Goal: Task Accomplishment & Management: Manage account settings

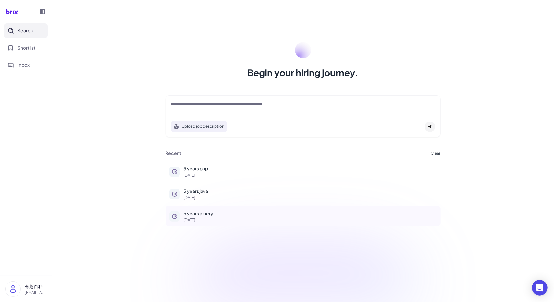
click at [203, 212] on p "5 years jquery" at bounding box center [310, 213] width 253 height 7
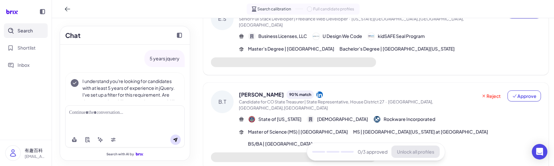
scroll to position [165, 0]
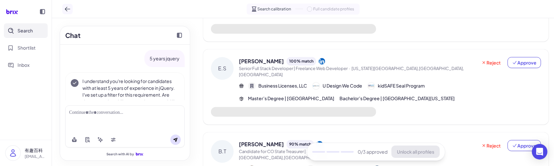
click at [64, 9] on button at bounding box center [67, 9] width 10 height 10
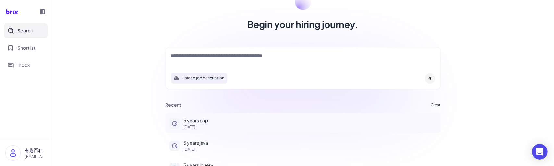
scroll to position [63, 0]
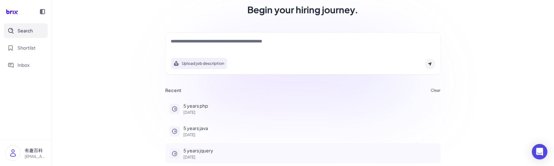
click at [185, 156] on p "5 days ago" at bounding box center [310, 157] width 253 height 4
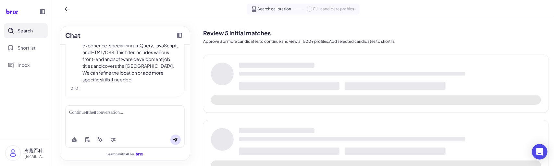
scroll to position [78, 0]
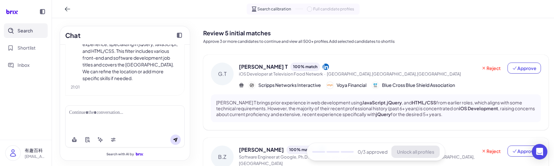
click at [194, 33] on div "Chat 5 years jquery I understand you're looking for candidates with at least 5 …" at bounding box center [125, 92] width 146 height 148
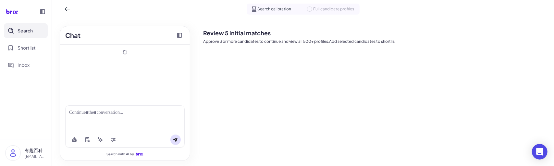
click at [26, 114] on nav "Search Shortlist Inbox" at bounding box center [26, 81] width 52 height 116
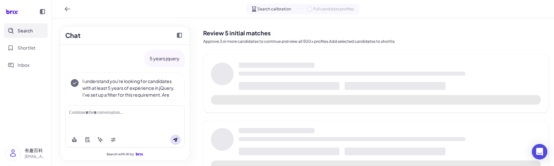
scroll to position [78, 0]
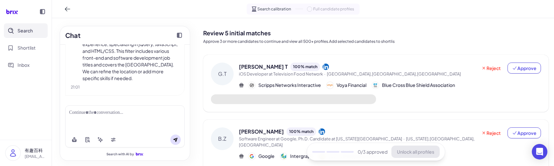
click at [27, 48] on span "Shortlist" at bounding box center [27, 47] width 18 height 7
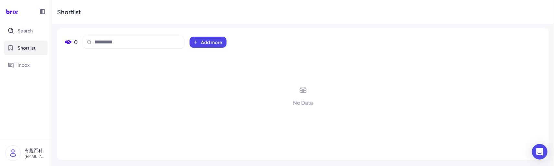
click at [72, 42] on div "0" at bounding box center [71, 42] width 13 height 8
click at [205, 41] on span "Add more" at bounding box center [211, 42] width 21 height 6
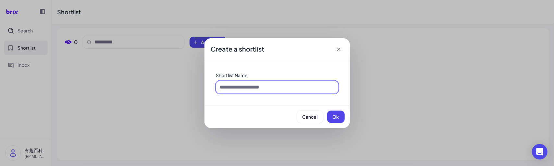
click at [240, 88] on input at bounding box center [277, 87] width 122 height 12
type input "***"
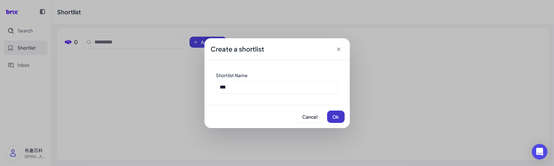
click at [335, 118] on span "Ok" at bounding box center [335, 117] width 6 height 6
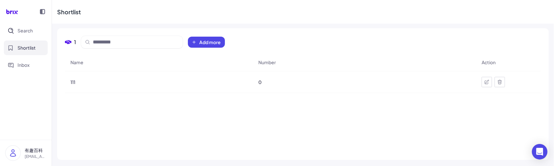
click at [57, 109] on div "1 Add more Name Number Action 111 0" at bounding box center [302, 94] width 491 height 132
click at [25, 35] on button "Search" at bounding box center [26, 30] width 44 height 15
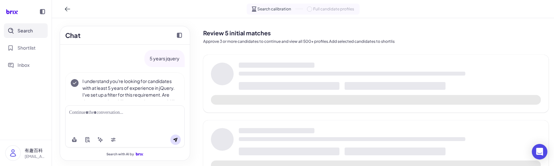
scroll to position [78, 0]
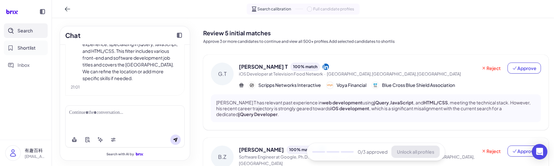
click at [29, 50] on span "Shortlist" at bounding box center [27, 47] width 18 height 7
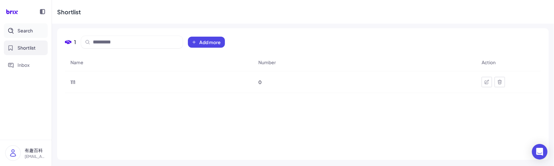
click at [26, 36] on button "Search" at bounding box center [26, 30] width 44 height 15
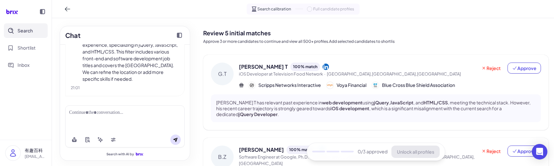
scroll to position [78, 0]
click at [50, 125] on nav "Search Shortlist Inbox" at bounding box center [26, 81] width 52 height 116
click at [538, 68] on div "G.T Gebre T 100 % match iOS Developer at Television Food Network · Albany,NY,Un…" at bounding box center [375, 92] width 345 height 75
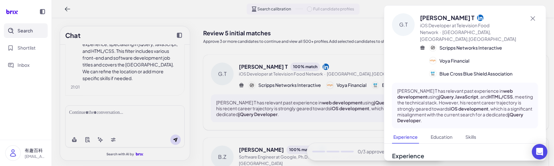
click at [305, 102] on div at bounding box center [277, 83] width 554 height 166
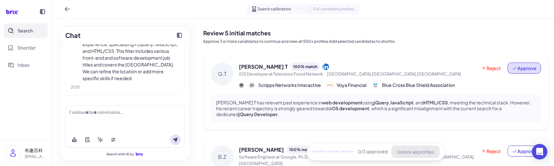
click at [524, 70] on span "Approve" at bounding box center [524, 68] width 24 height 6
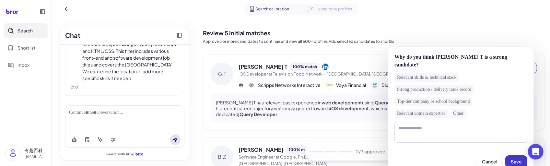
click at [527, 155] on button "Save" at bounding box center [517, 161] width 22 height 12
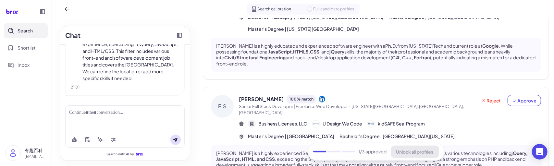
scroll to position [227, 0]
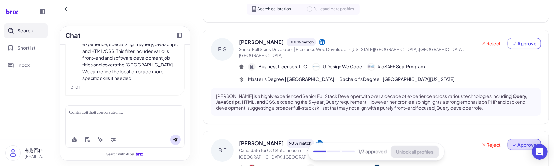
click at [523, 141] on span "Approve" at bounding box center [524, 144] width 24 height 6
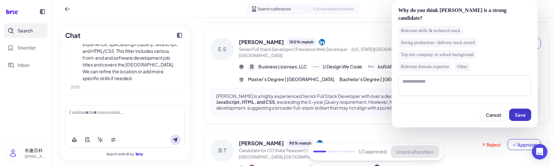
click at [519, 116] on span "Save" at bounding box center [519, 115] width 11 height 6
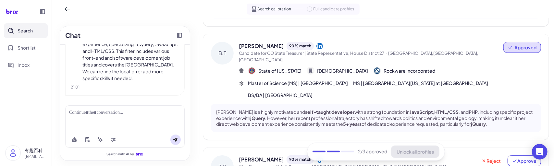
scroll to position [387, 0]
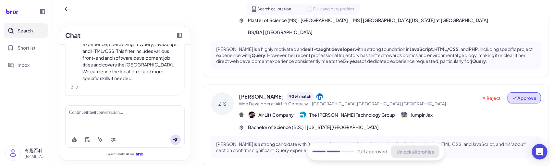
click at [518, 95] on span "Approve" at bounding box center [524, 98] width 24 height 6
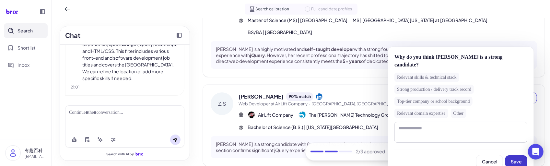
click at [522, 155] on button "Save" at bounding box center [517, 161] width 22 height 12
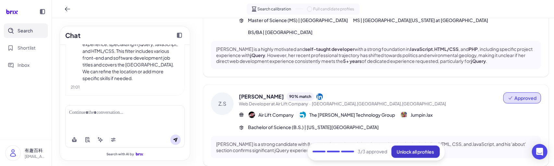
click at [400, 151] on span "Unlock all profiles" at bounding box center [415, 152] width 37 height 6
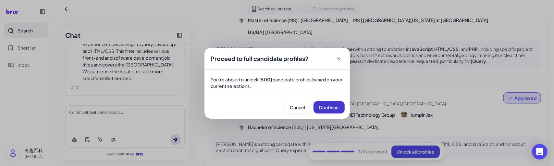
click at [327, 110] on button "Continue" at bounding box center [328, 107] width 31 height 12
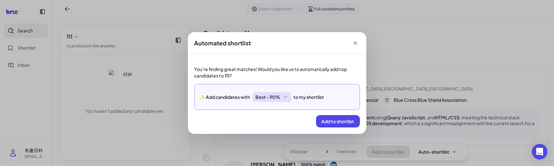
click at [271, 97] on div "Best - 90%" at bounding box center [272, 97] width 38 height 10
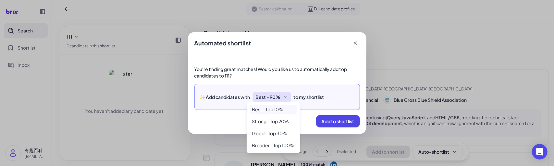
click at [78, 146] on div "Automated shortlist You're finding great matches! Would you like us to automati…" at bounding box center [277, 83] width 554 height 166
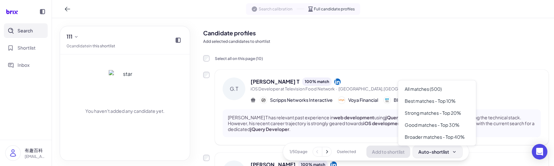
click at [437, 147] on button "Auto-shortlist" at bounding box center [438, 152] width 50 height 12
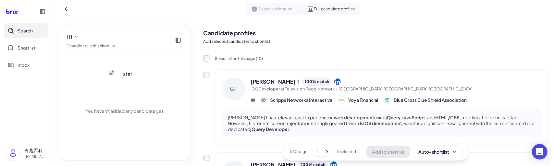
click at [36, 117] on nav "Search Shortlist Inbox" at bounding box center [26, 81] width 52 height 116
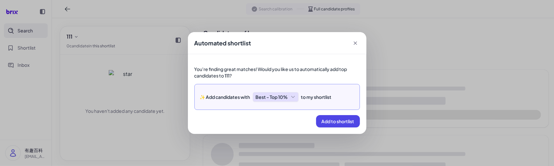
click at [286, 95] on div "Best - Top 10%" at bounding box center [276, 97] width 46 height 10
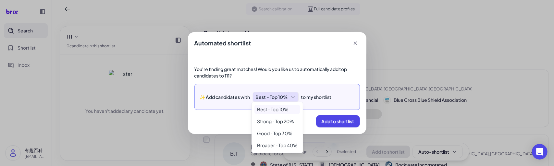
click at [235, 126] on div "Add to shortlist" at bounding box center [276, 121] width 165 height 12
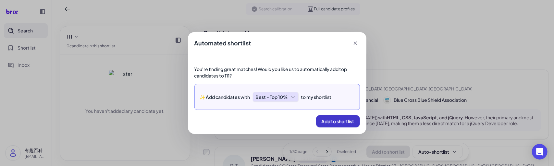
click at [329, 120] on span "Add to shortlist" at bounding box center [337, 121] width 33 height 6
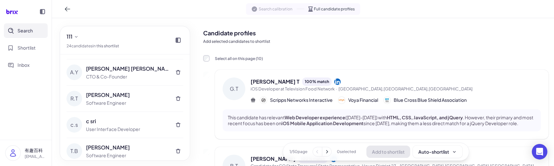
scroll to position [521, 0]
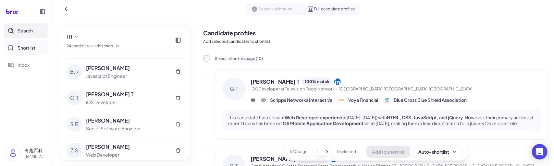
click at [20, 49] on span "Shortlist" at bounding box center [27, 47] width 18 height 7
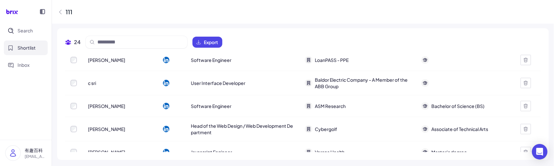
scroll to position [422, 0]
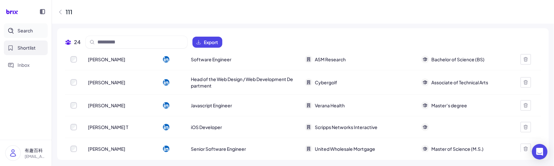
click at [29, 32] on span "Search" at bounding box center [25, 30] width 15 height 7
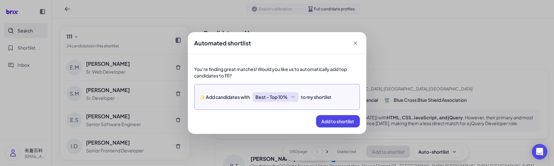
click at [357, 42] on icon at bounding box center [355, 43] width 6 height 6
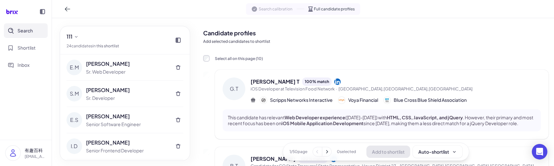
click at [16, 126] on nav "Search Shortlist Inbox" at bounding box center [26, 81] width 52 height 116
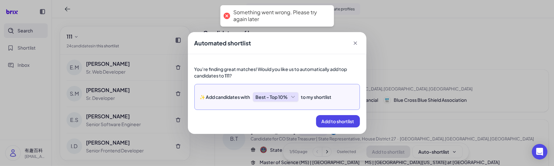
click at [356, 43] on icon at bounding box center [355, 43] width 6 height 6
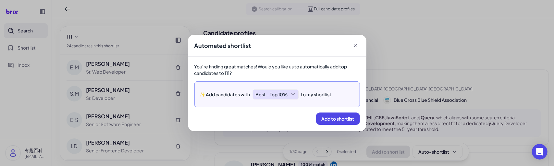
click at [354, 43] on icon at bounding box center [355, 45] width 6 height 6
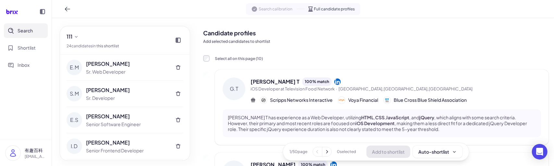
scroll to position [162, 0]
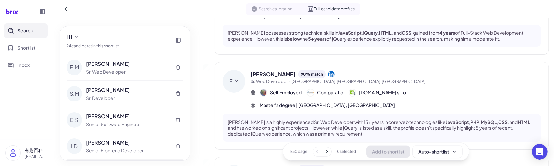
click at [327, 152] on icon at bounding box center [326, 152] width 6 height 6
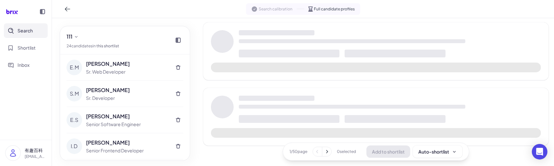
scroll to position [581, 0]
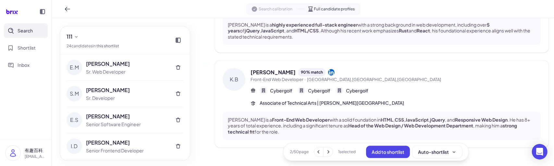
click at [328, 154] on icon at bounding box center [328, 152] width 6 height 6
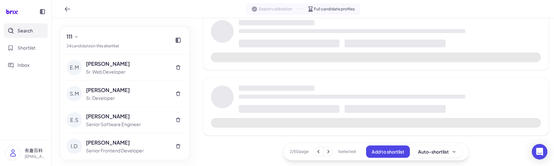
scroll to position [700, 0]
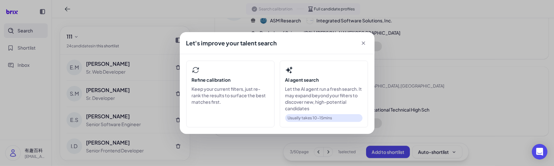
click at [365, 43] on icon at bounding box center [363, 43] width 6 height 6
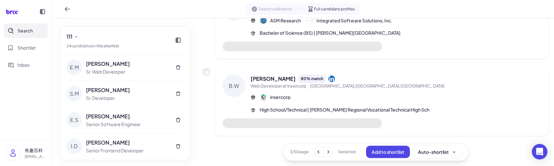
click at [315, 153] on icon at bounding box center [318, 152] width 6 height 6
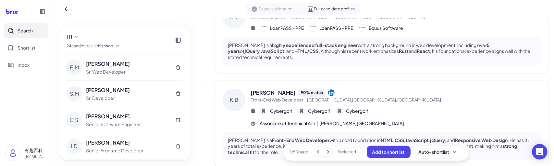
scroll to position [871, 0]
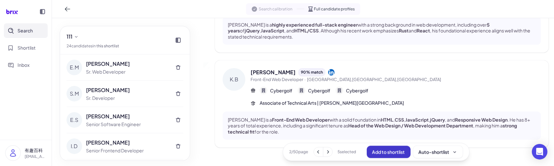
click at [376, 153] on span "Add to shortlist" at bounding box center [388, 152] width 33 height 6
click at [325, 153] on icon at bounding box center [327, 152] width 6 height 6
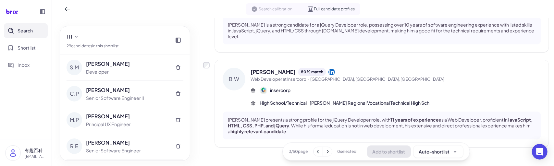
click at [320, 152] on button at bounding box center [317, 151] width 9 height 9
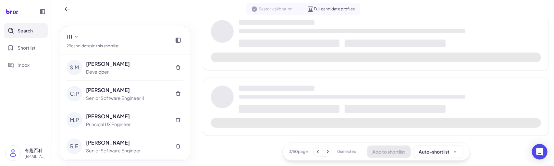
click at [319, 152] on button at bounding box center [317, 151] width 9 height 9
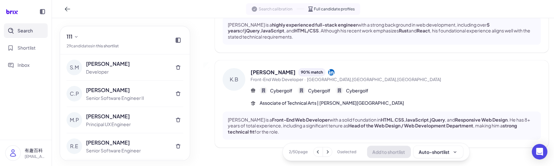
click at [318, 152] on icon at bounding box center [318, 152] width 6 height 6
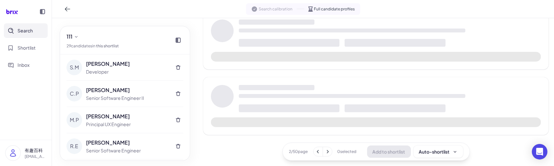
scroll to position [581, 0]
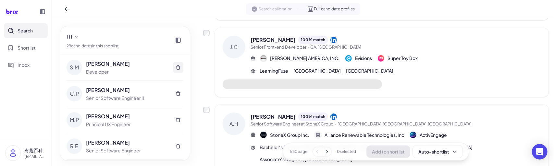
click at [176, 67] on icon at bounding box center [178, 67] width 5 height 5
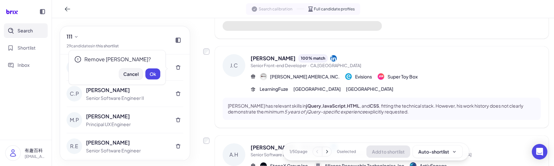
click at [134, 75] on span "Cancel" at bounding box center [130, 74] width 15 height 6
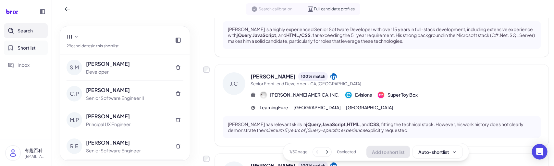
click at [18, 48] on span "Shortlist" at bounding box center [27, 47] width 18 height 7
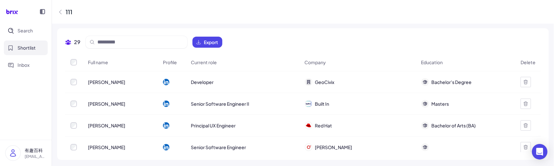
click at [524, 83] on icon at bounding box center [525, 82] width 4 height 4
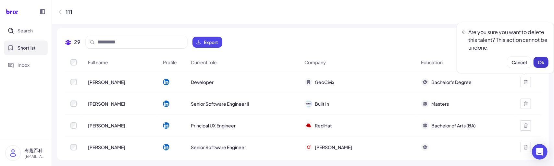
click at [538, 63] on span "Ok" at bounding box center [540, 62] width 6 height 6
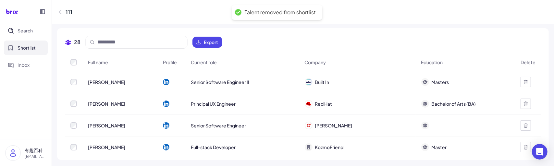
click at [523, 82] on icon at bounding box center [525, 81] width 5 height 5
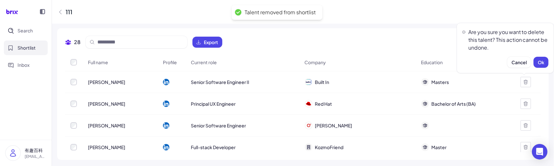
click at [543, 62] on button "Ok" at bounding box center [540, 62] width 15 height 11
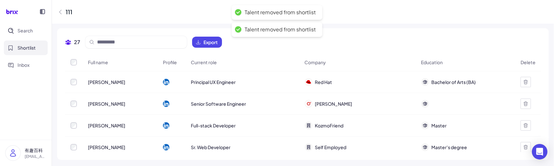
click at [524, 81] on icon at bounding box center [525, 81] width 5 height 5
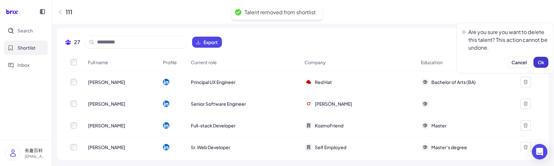
click at [540, 61] on span "Ok" at bounding box center [540, 62] width 6 height 6
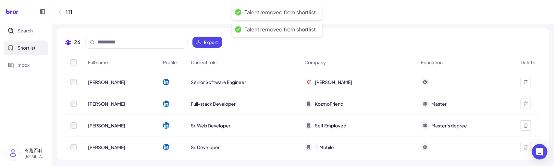
click at [520, 84] on div at bounding box center [525, 82] width 10 height 10
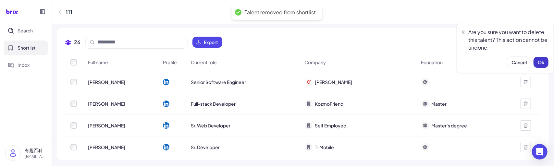
click at [542, 65] on button "Ok" at bounding box center [540, 62] width 15 height 11
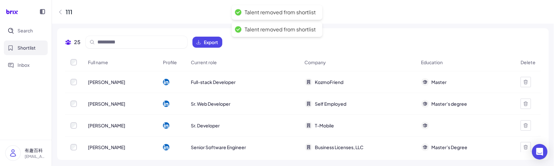
click at [524, 81] on icon at bounding box center [525, 81] width 5 height 5
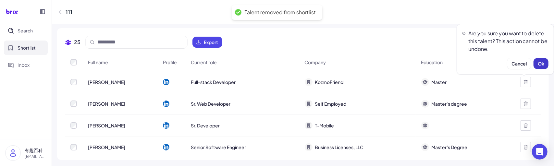
click at [538, 64] on span "Ok" at bounding box center [540, 64] width 6 height 6
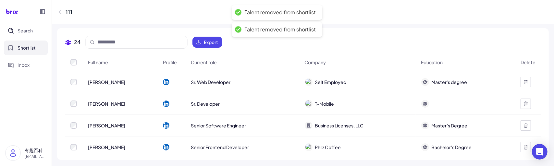
click at [521, 85] on div at bounding box center [525, 82] width 10 height 10
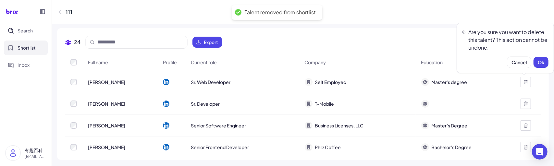
click at [540, 68] on div "Are you sure you want to delete this talent? This action cannot be undone. Canc…" at bounding box center [504, 48] width 97 height 51
click at [539, 66] on button "Ok" at bounding box center [540, 62] width 15 height 11
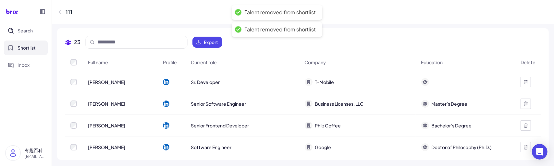
click at [523, 83] on icon at bounding box center [525, 81] width 5 height 5
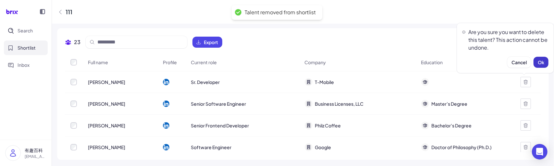
click at [538, 66] on button "Ok" at bounding box center [540, 62] width 15 height 11
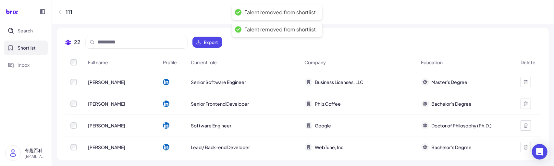
click at [523, 84] on icon at bounding box center [525, 81] width 5 height 5
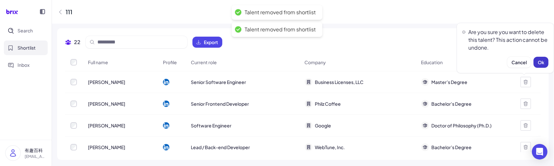
click at [537, 63] on span "Ok" at bounding box center [540, 62] width 6 height 6
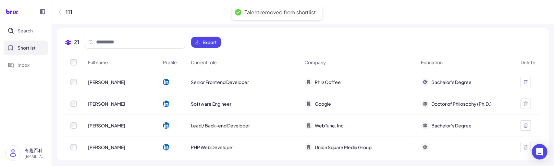
click at [62, 11] on icon at bounding box center [60, 12] width 6 height 6
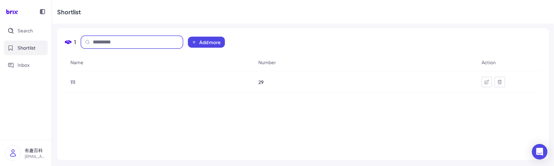
click at [156, 40] on input at bounding box center [136, 42] width 86 height 8
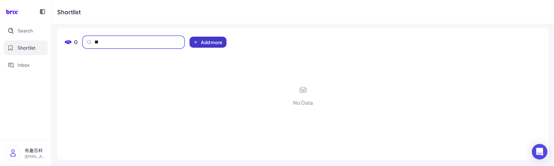
type input "**"
click at [202, 43] on span "Add more" at bounding box center [211, 42] width 21 height 6
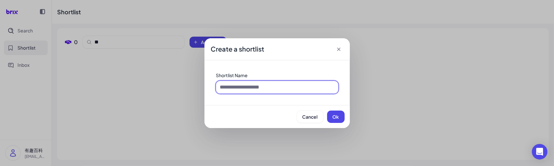
click at [262, 88] on input at bounding box center [277, 87] width 122 height 12
type input "**"
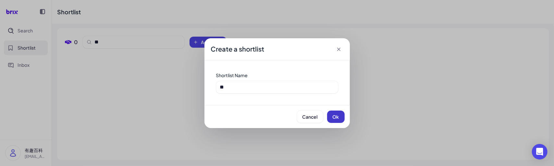
click at [332, 113] on button "Ok" at bounding box center [336, 117] width 18 height 12
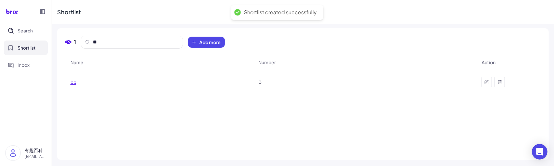
click at [73, 84] on span "bb" at bounding box center [73, 82] width 6 height 6
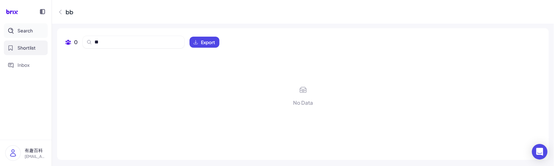
click at [21, 35] on button "Search" at bounding box center [26, 30] width 44 height 15
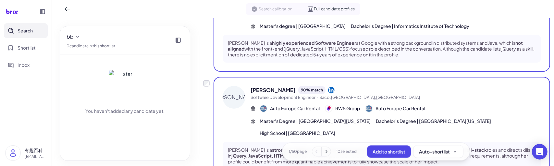
click at [325, 154] on icon at bounding box center [326, 152] width 6 height 6
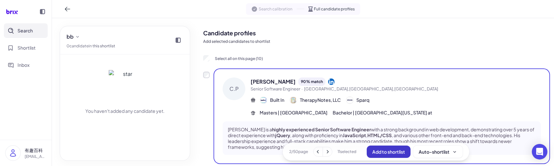
click at [378, 152] on span "Add to shortlist" at bounding box center [388, 152] width 33 height 6
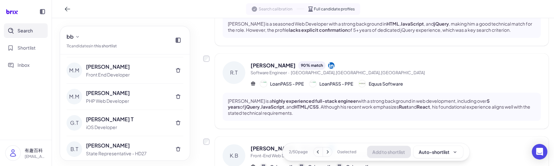
scroll to position [871, 0]
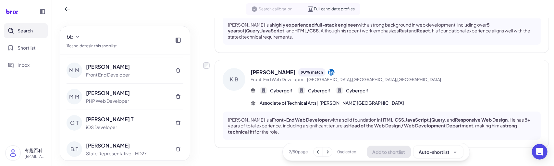
click at [326, 149] on icon at bounding box center [327, 152] width 6 height 6
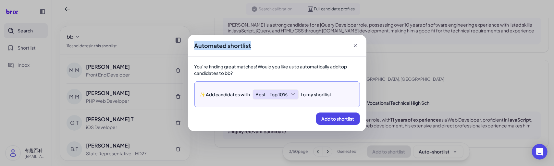
drag, startPoint x: 254, startPoint y: 43, endPoint x: 195, endPoint y: 44, distance: 59.0
click at [195, 44] on div "Automated shortlist" at bounding box center [277, 46] width 178 height 22
copy span "Automated shortlist"
click at [166, 15] on div "Automated shortlist You're finding great matches! Would you like us to automati…" at bounding box center [277, 83] width 554 height 166
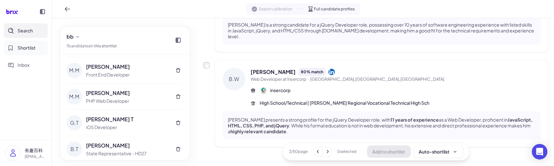
click at [34, 47] on span "Shortlist" at bounding box center [27, 47] width 18 height 7
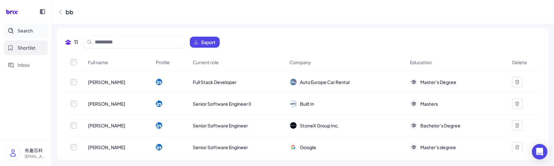
click at [29, 33] on span "Search" at bounding box center [25, 30] width 15 height 7
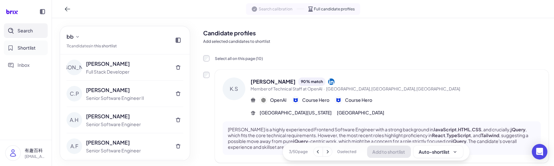
click at [23, 52] on button "Shortlist" at bounding box center [26, 48] width 44 height 15
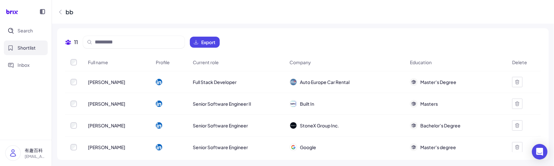
click at [60, 13] on icon at bounding box center [60, 12] width 2 height 4
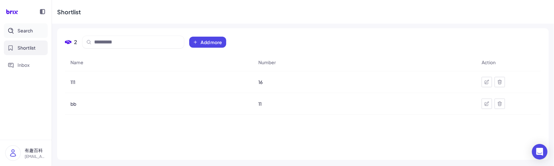
click at [31, 36] on button "Search" at bounding box center [26, 30] width 44 height 15
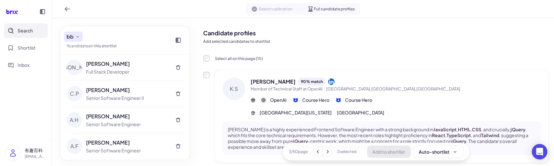
click at [78, 36] on icon at bounding box center [77, 36] width 5 height 5
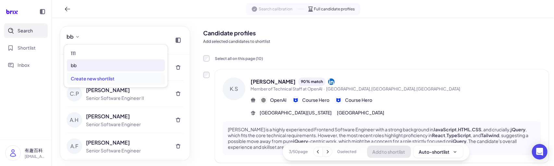
click at [87, 76] on div "Create new shortlist" at bounding box center [116, 79] width 98 height 12
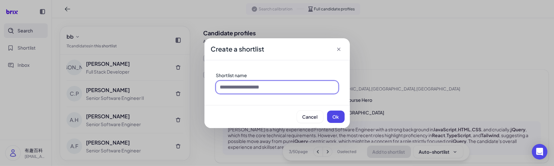
click at [237, 84] on input at bounding box center [277, 87] width 122 height 12
type input "**"
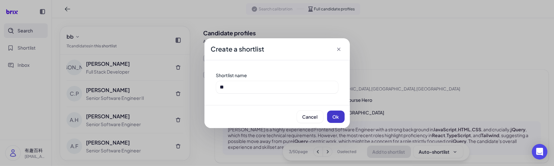
click at [336, 118] on span "Ok" at bounding box center [335, 117] width 6 height 6
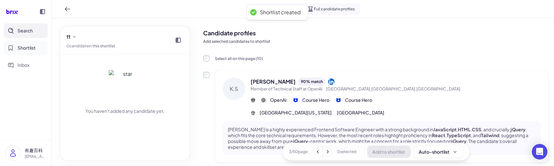
click at [32, 45] on span "Shortlist" at bounding box center [27, 47] width 18 height 7
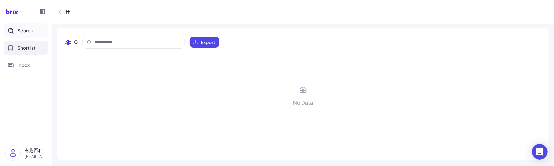
click at [35, 35] on button "Search" at bounding box center [26, 30] width 44 height 15
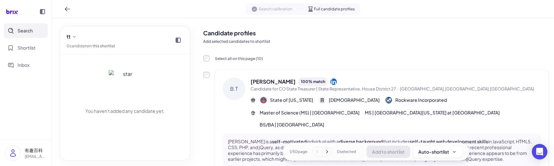
click at [209, 71] on div "B.T Brianna Titone 100 % match Candidate for CO State Treasurer | State Represe…" at bounding box center [375, 122] width 345 height 105
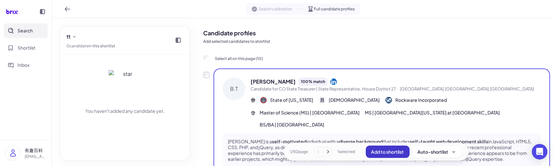
click at [382, 152] on span "Add to shortlist" at bounding box center [387, 152] width 33 height 6
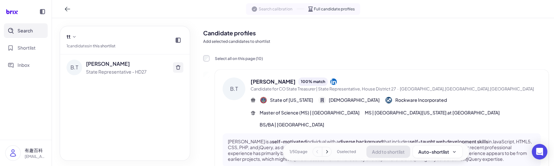
click at [176, 68] on icon at bounding box center [177, 67] width 5 height 5
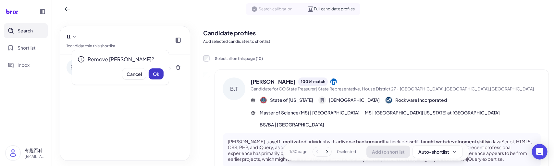
click at [160, 75] on button "Ok" at bounding box center [156, 73] width 15 height 11
